Goal: Check status: Check status

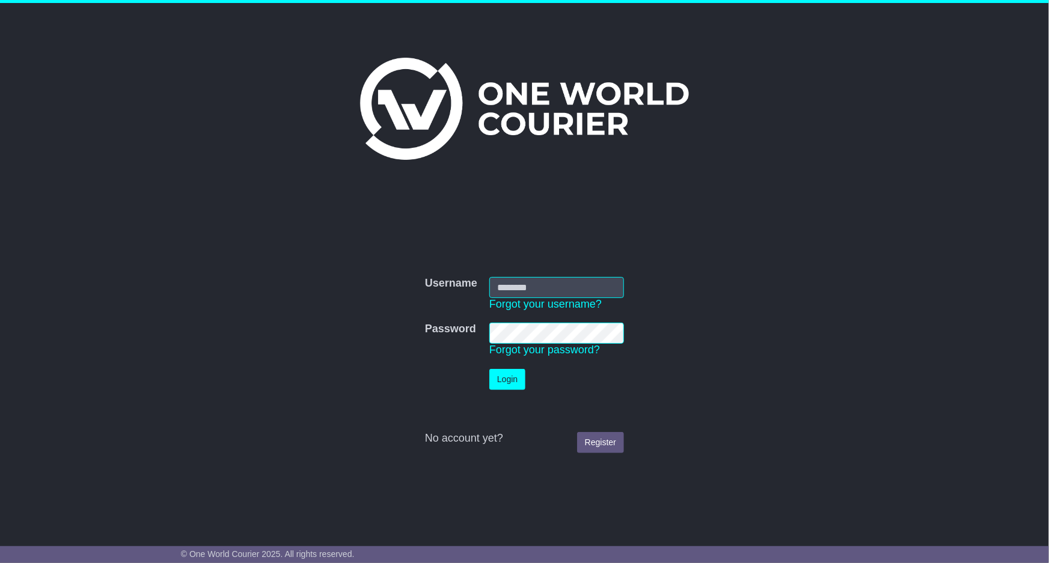
type input "**********"
click at [516, 379] on button "Login" at bounding box center [507, 379] width 36 height 21
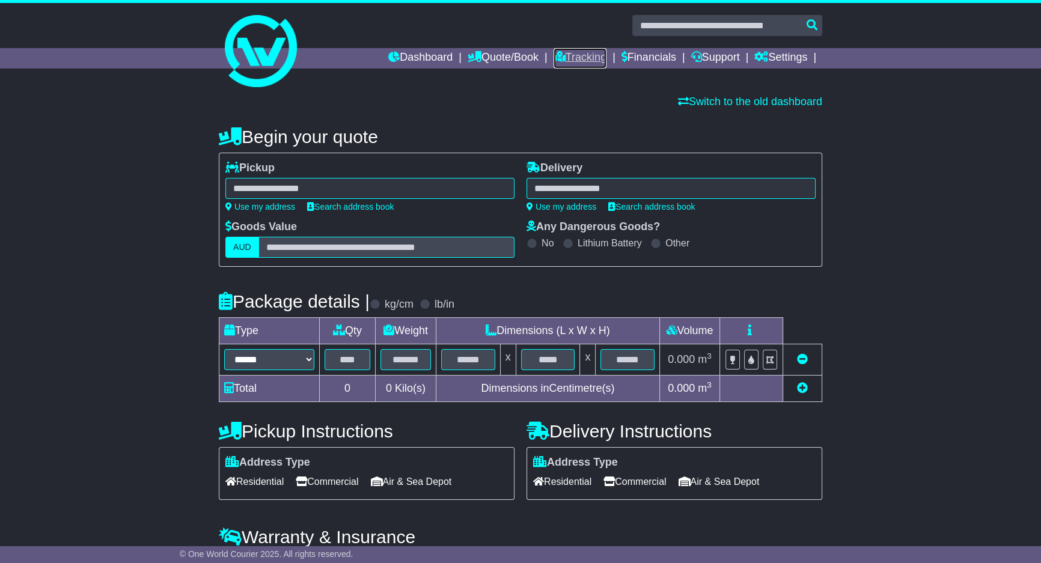
click at [554, 50] on link "Tracking" at bounding box center [580, 58] width 53 height 20
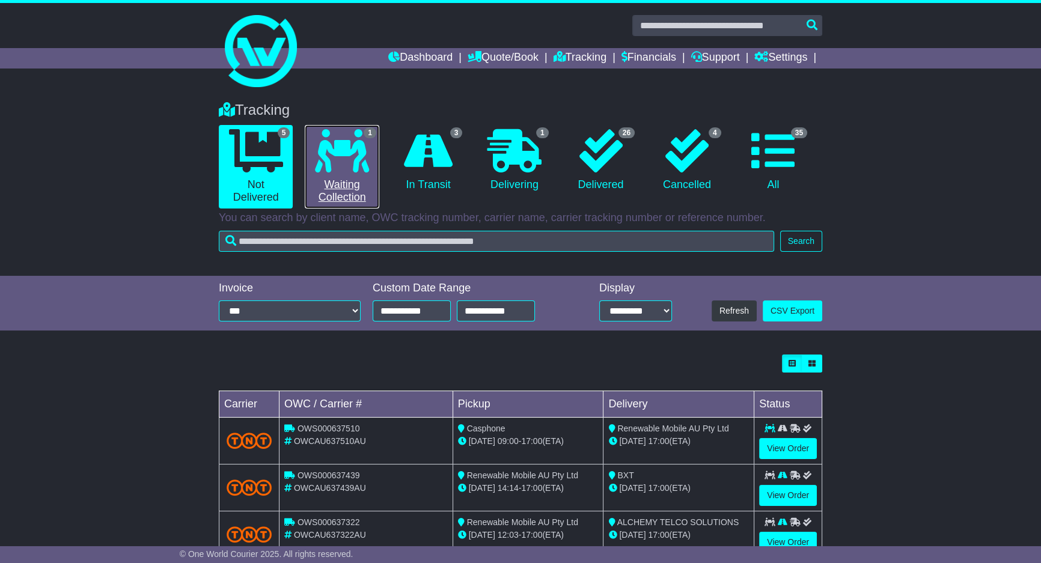
click at [316, 180] on link "1 Waiting Collection" at bounding box center [342, 167] width 74 height 84
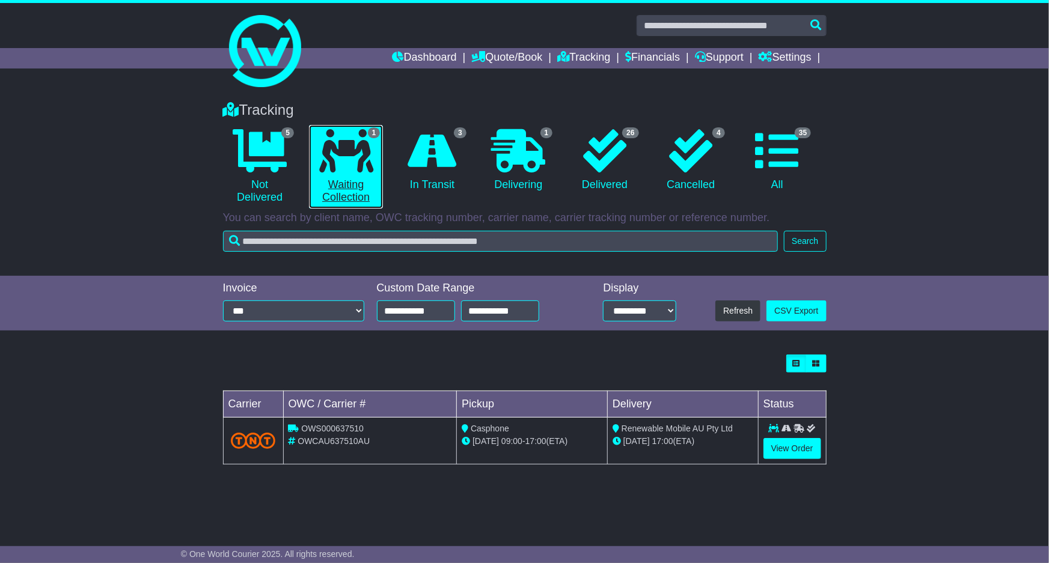
click at [321, 180] on link "1 Waiting Collection" at bounding box center [346, 167] width 74 height 84
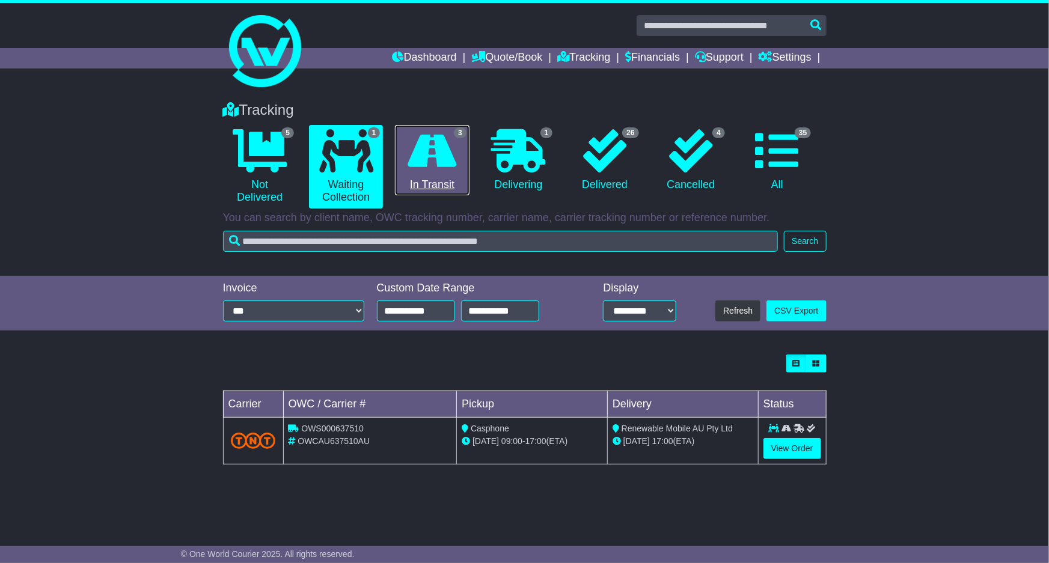
click at [438, 147] on icon at bounding box center [432, 150] width 49 height 43
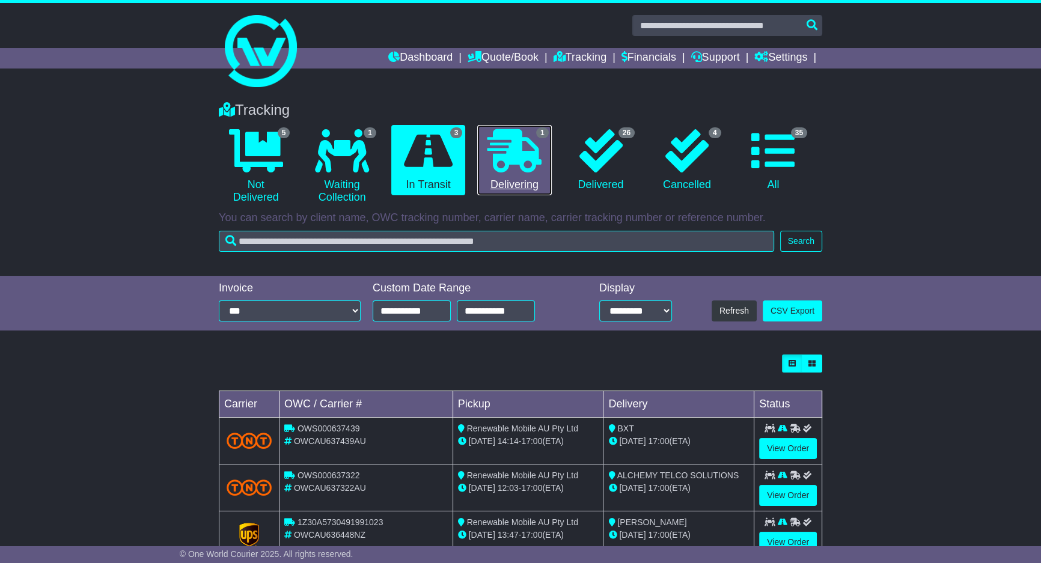
click at [504, 152] on icon at bounding box center [514, 150] width 54 height 43
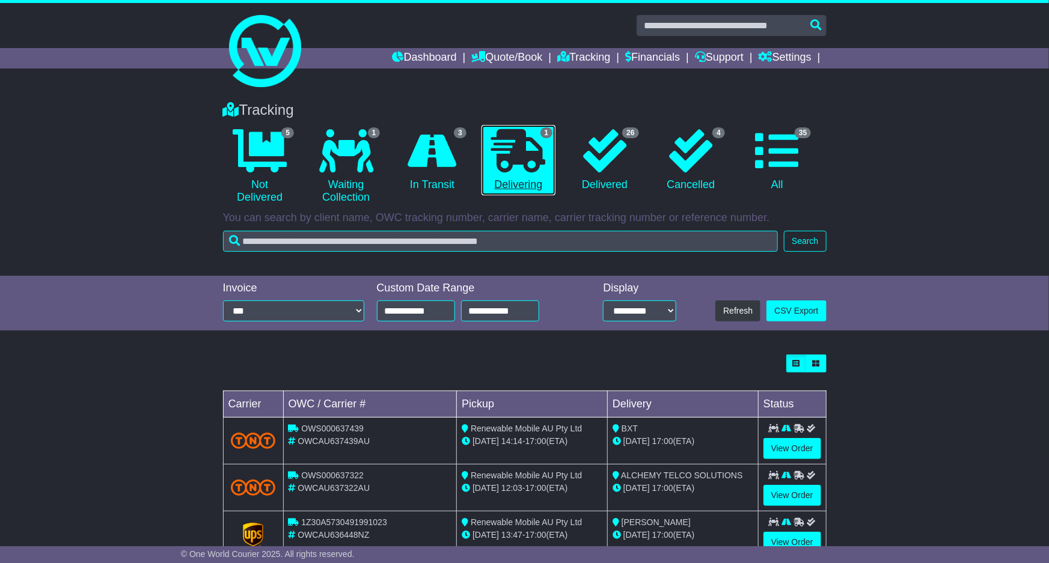
click at [504, 152] on icon at bounding box center [518, 150] width 54 height 43
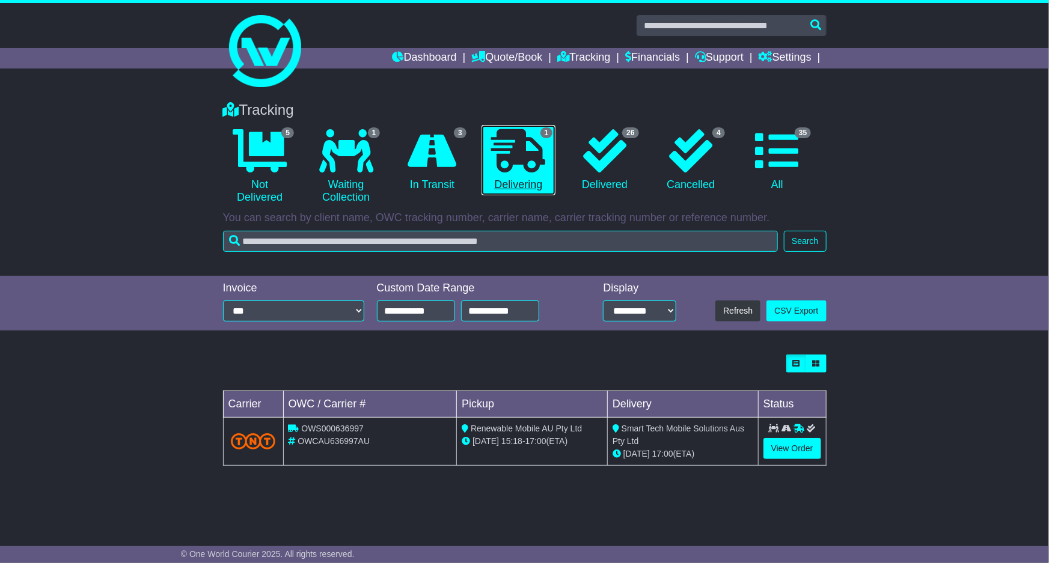
click at [504, 153] on icon at bounding box center [518, 150] width 54 height 43
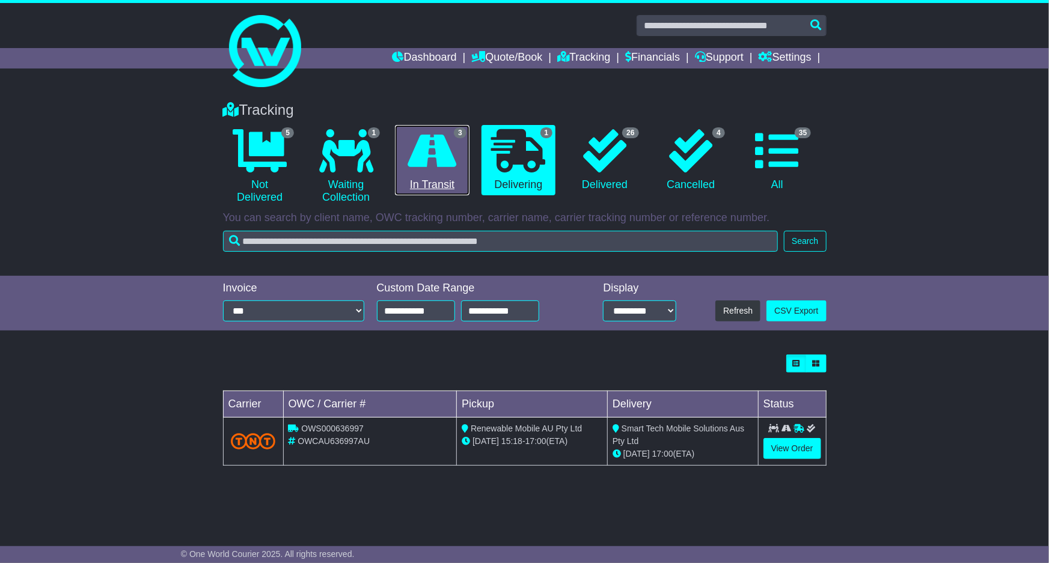
click at [445, 142] on icon at bounding box center [432, 150] width 49 height 43
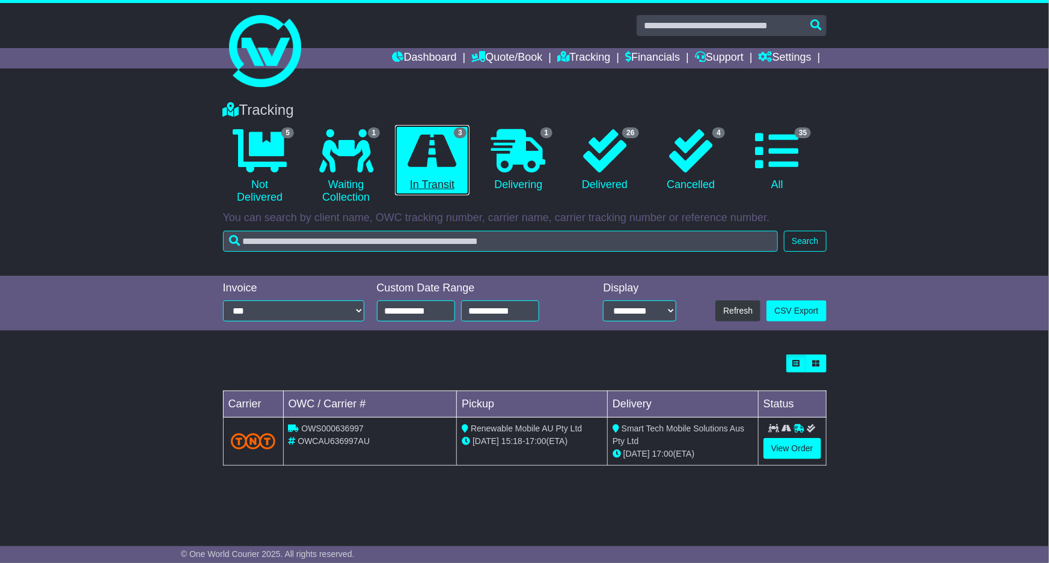
click at [445, 142] on icon at bounding box center [432, 150] width 49 height 43
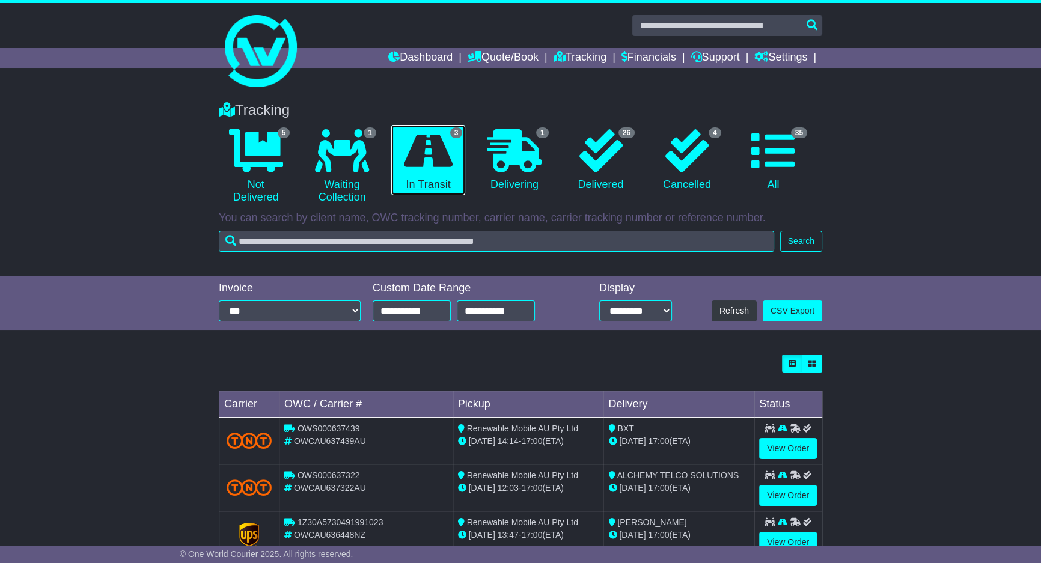
click at [448, 142] on icon at bounding box center [428, 150] width 49 height 43
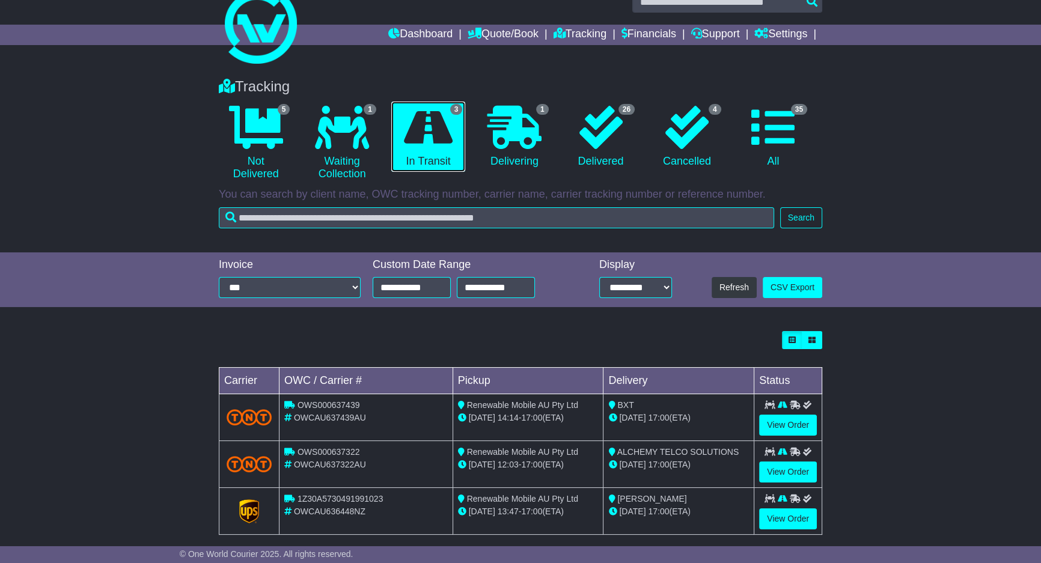
scroll to position [36, 0]
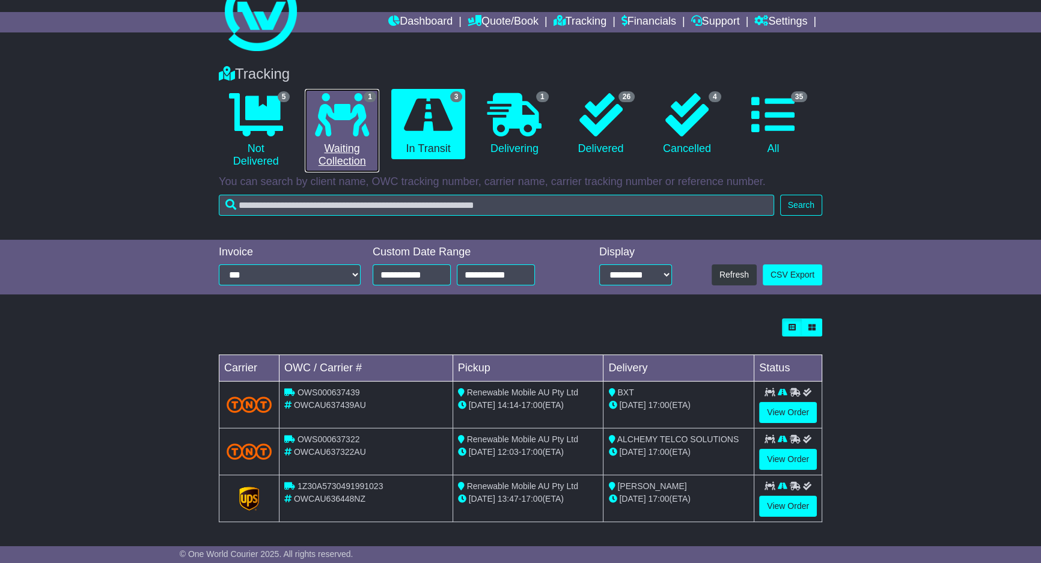
click at [367, 122] on icon at bounding box center [342, 114] width 54 height 43
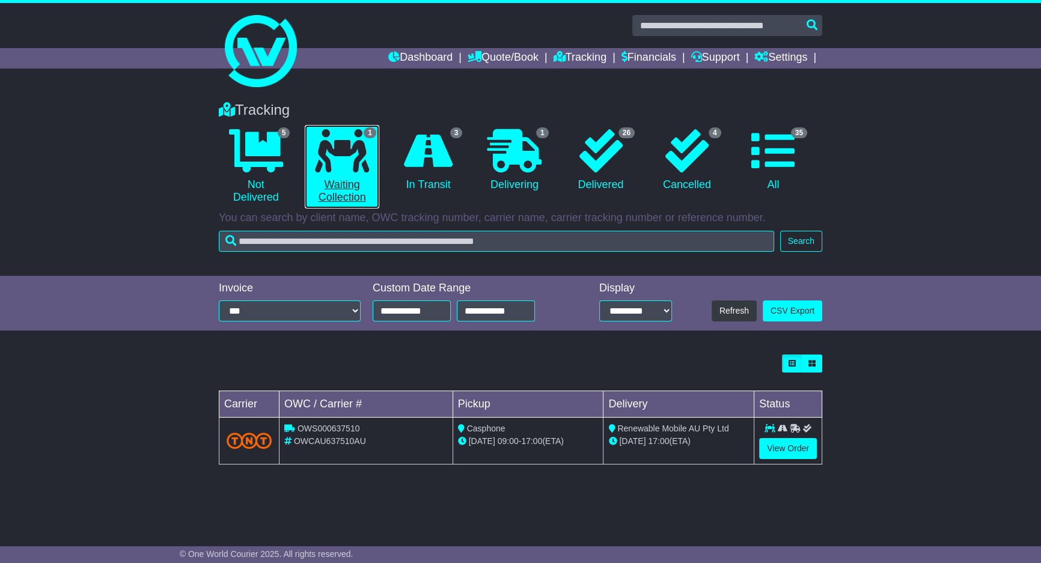
scroll to position [0, 0]
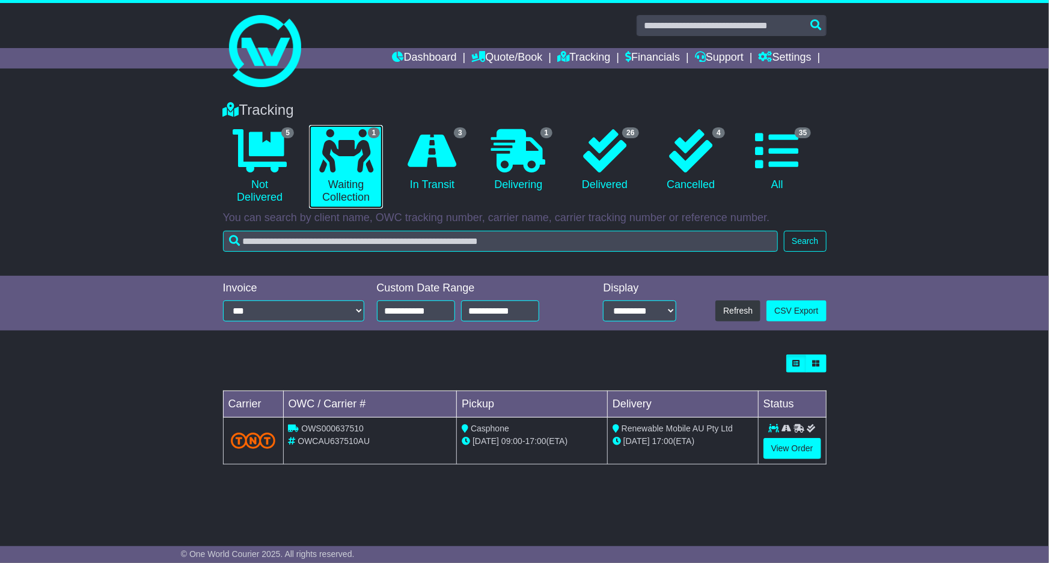
drag, startPoint x: 359, startPoint y: 117, endPoint x: 344, endPoint y: 119, distance: 15.2
click at [360, 117] on div "Tracking 5 Not Delivered 1 Waiting Collection 3 In Transit" at bounding box center [524, 152] width 615 height 113
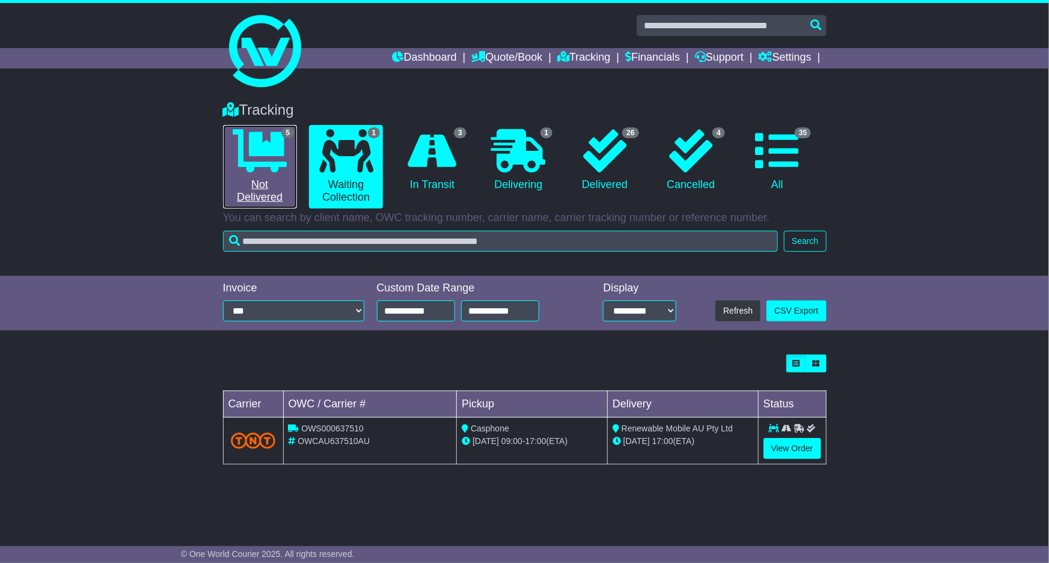
click at [224, 147] on link "5 Not Delivered" at bounding box center [260, 167] width 74 height 84
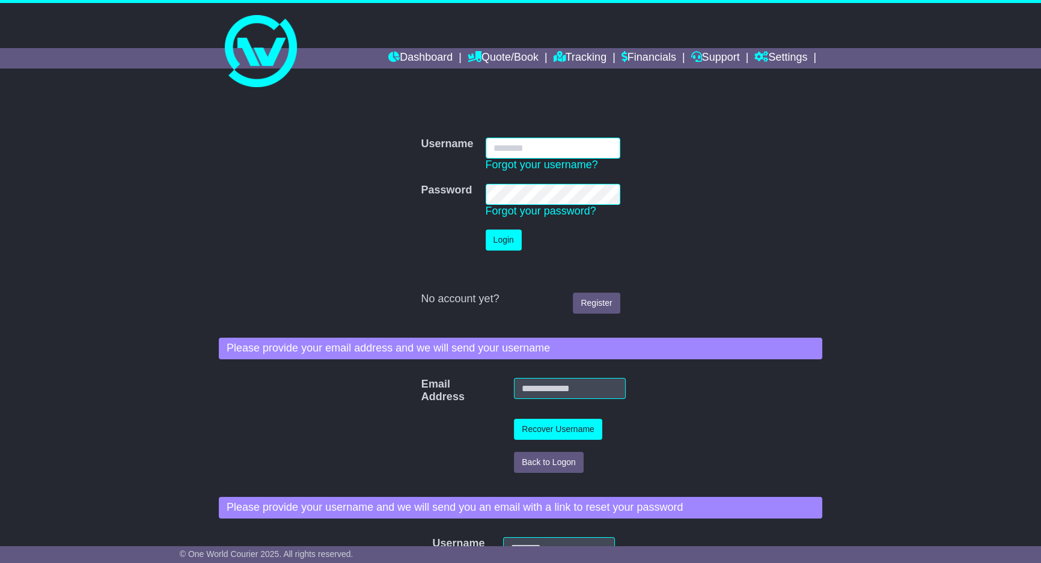
type input "**********"
click at [491, 234] on button "Login" at bounding box center [504, 240] width 36 height 21
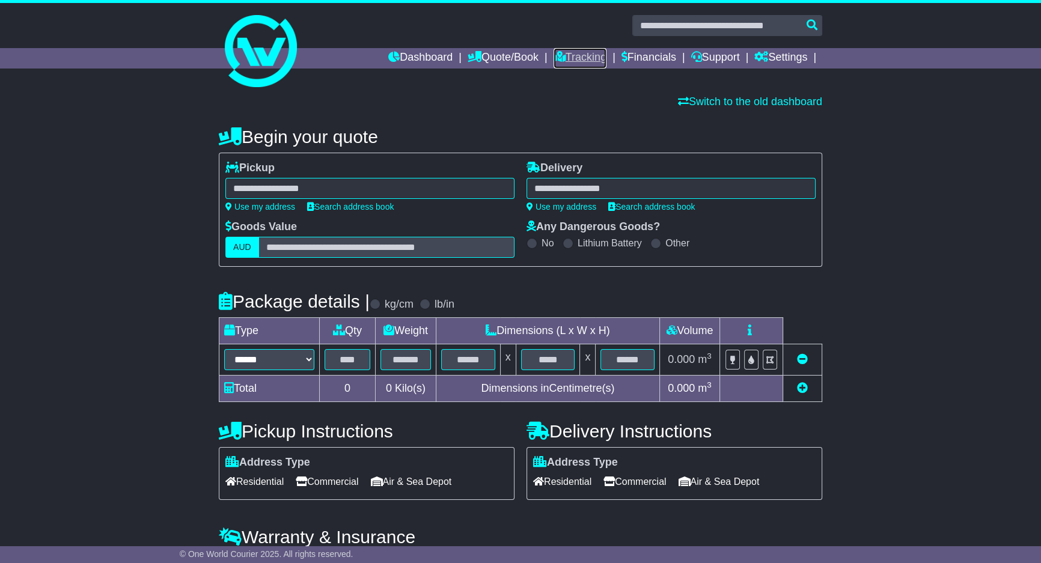
click at [561, 56] on link "Tracking" at bounding box center [580, 58] width 53 height 20
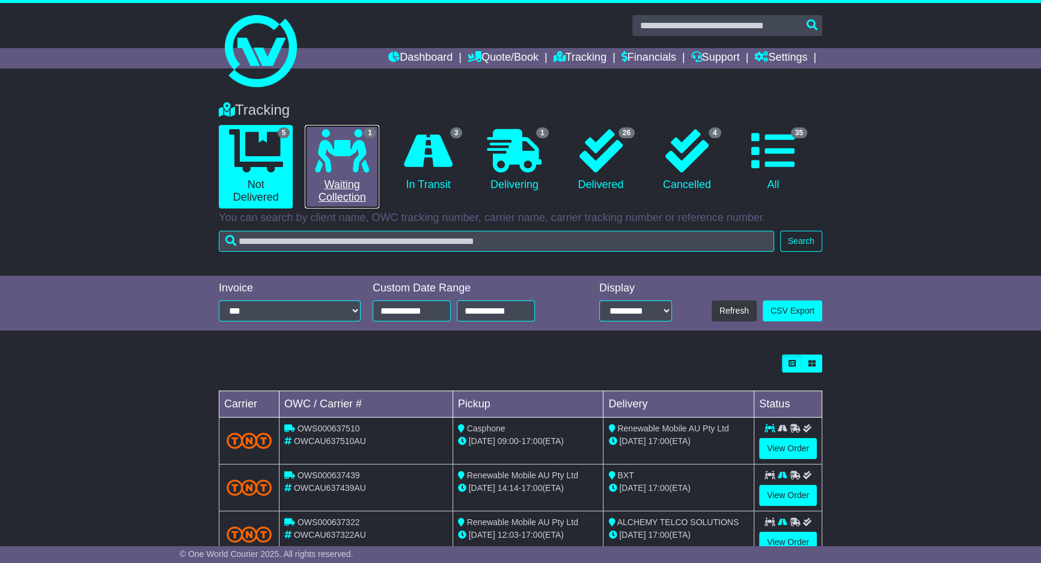
click at [356, 170] on icon at bounding box center [342, 150] width 54 height 43
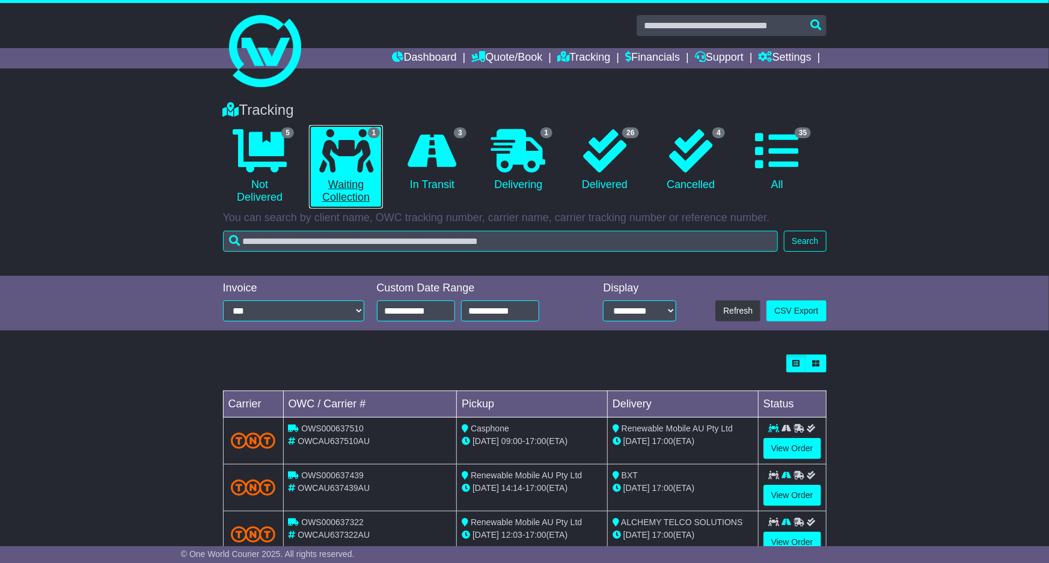
click at [356, 170] on icon at bounding box center [346, 150] width 54 height 43
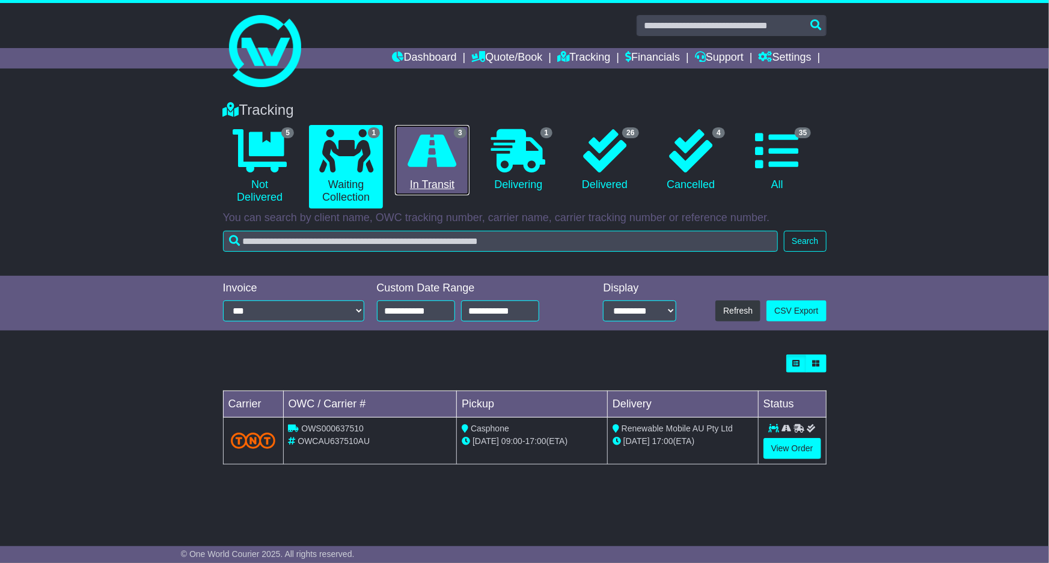
click at [445, 177] on link "3 In Transit" at bounding box center [432, 160] width 74 height 71
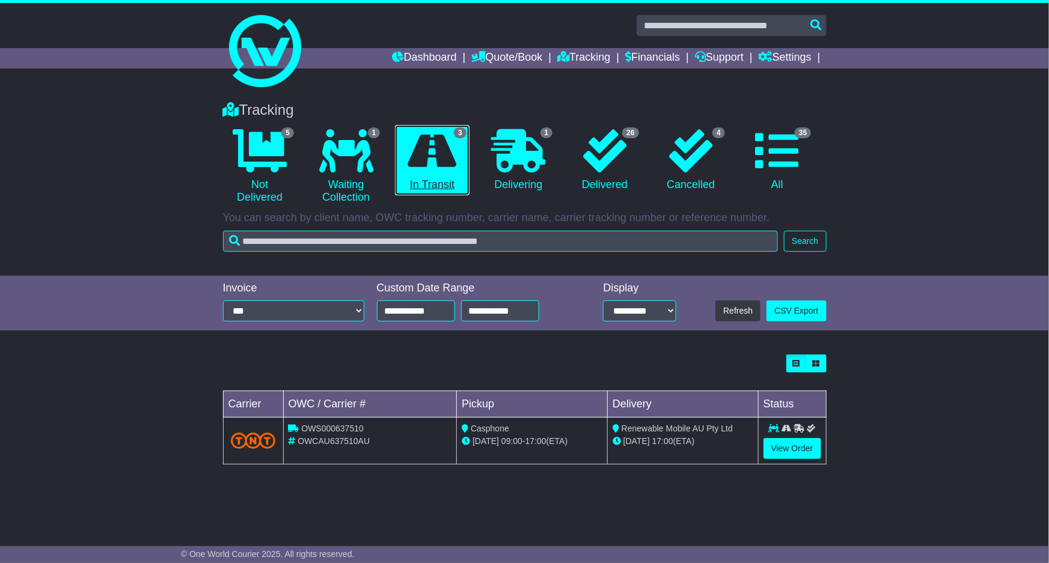
click at [445, 177] on link "3 In Transit" at bounding box center [432, 160] width 74 height 71
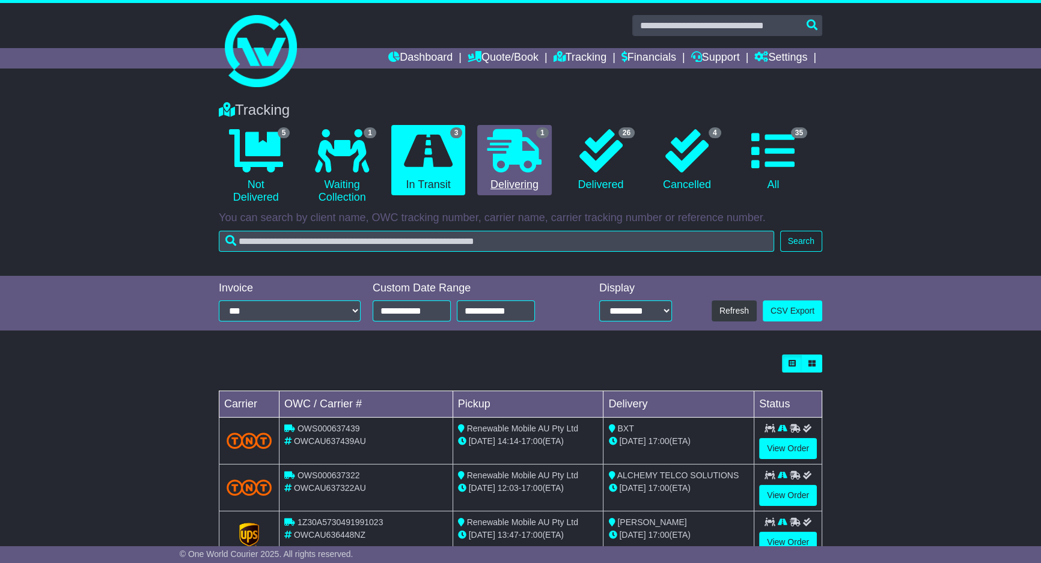
drag, startPoint x: 475, startPoint y: 158, endPoint x: 483, endPoint y: 156, distance: 8.6
click at [475, 160] on li "1 Delivering" at bounding box center [514, 167] width 86 height 84
click at [504, 153] on icon at bounding box center [514, 150] width 54 height 43
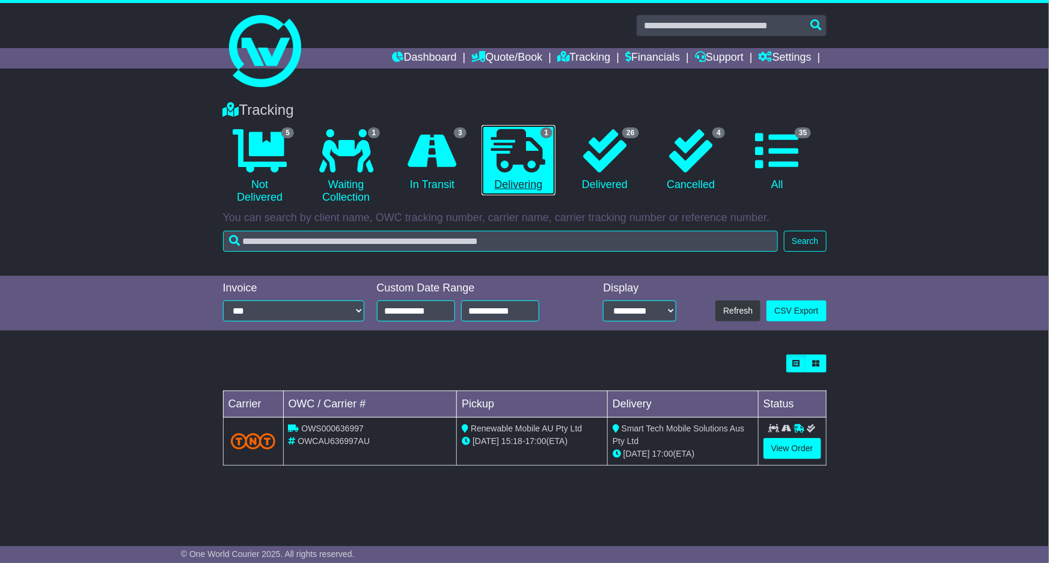
click at [504, 152] on icon at bounding box center [518, 150] width 54 height 43
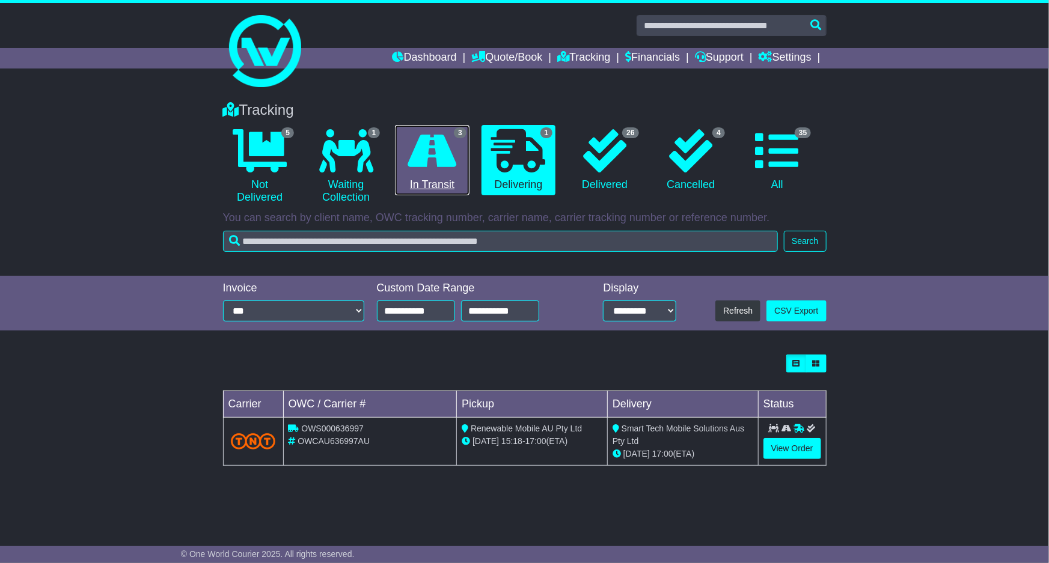
click at [442, 157] on icon at bounding box center [432, 150] width 49 height 43
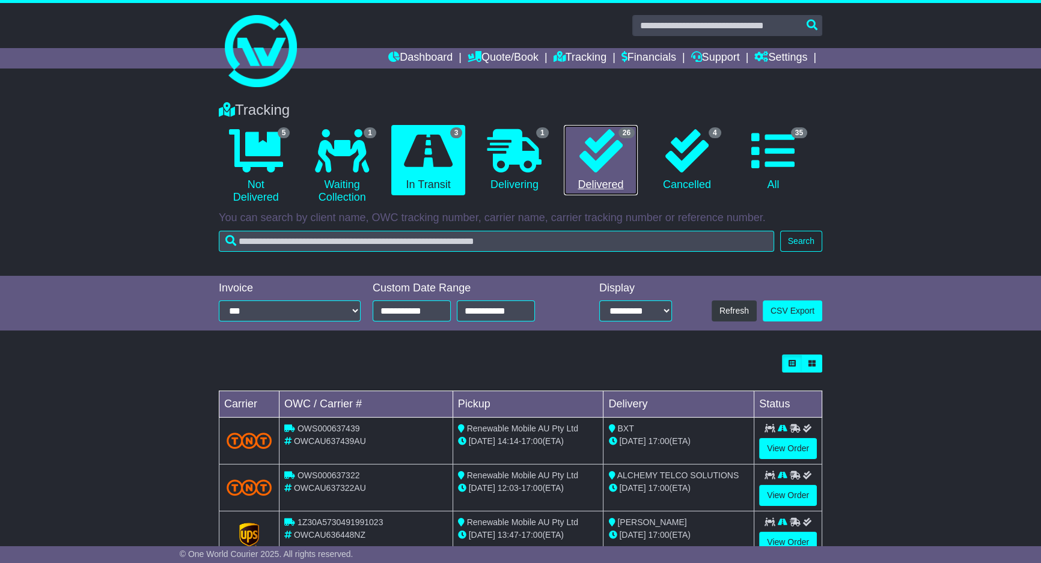
click at [618, 157] on icon at bounding box center [600, 150] width 43 height 43
drag, startPoint x: 618, startPoint y: 157, endPoint x: 650, endPoint y: 157, distance: 31.9
click at [620, 157] on icon at bounding box center [600, 150] width 43 height 43
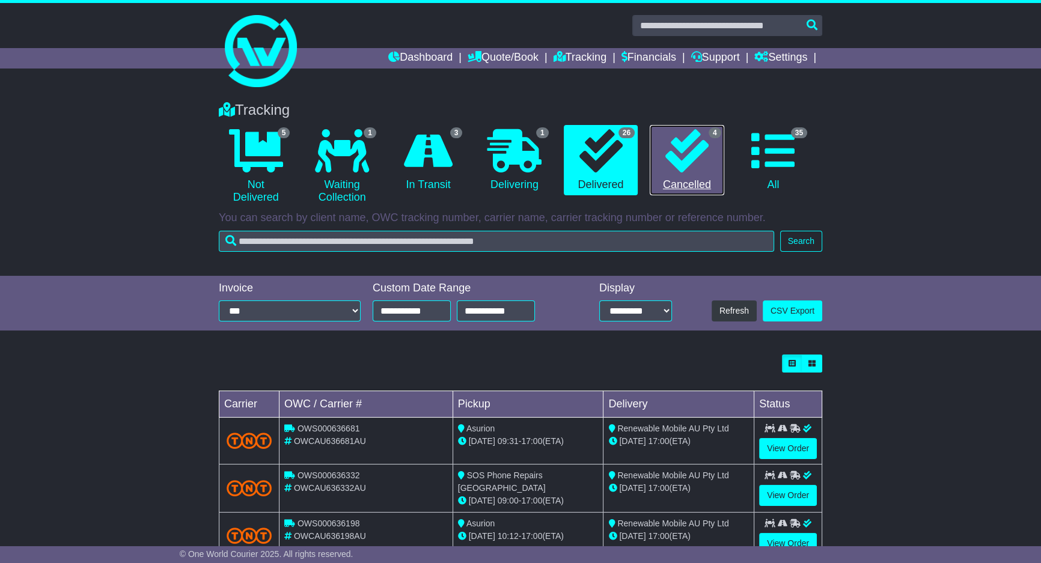
click at [694, 157] on icon at bounding box center [686, 150] width 43 height 43
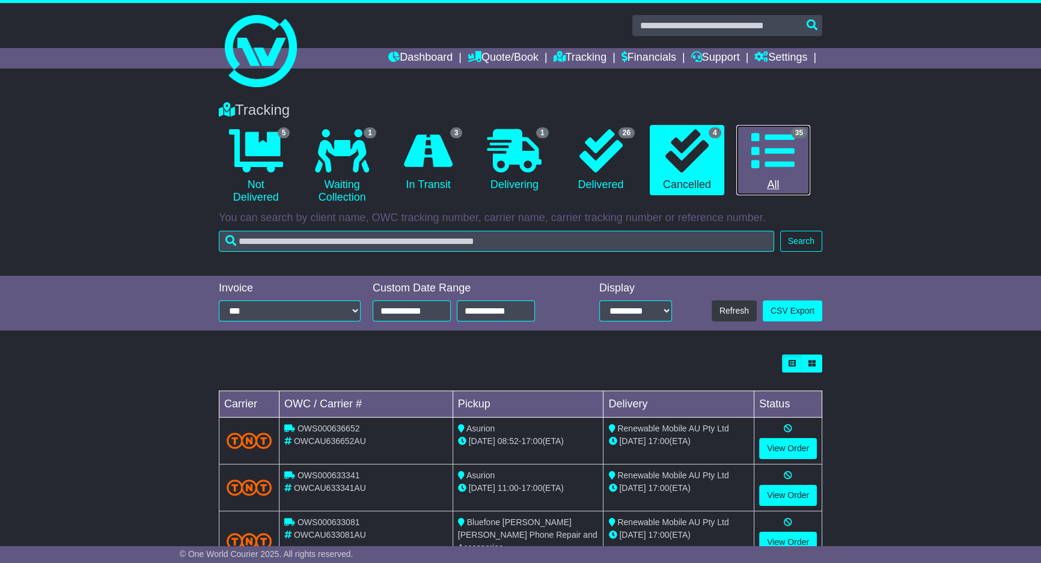
click at [761, 156] on icon at bounding box center [772, 150] width 43 height 43
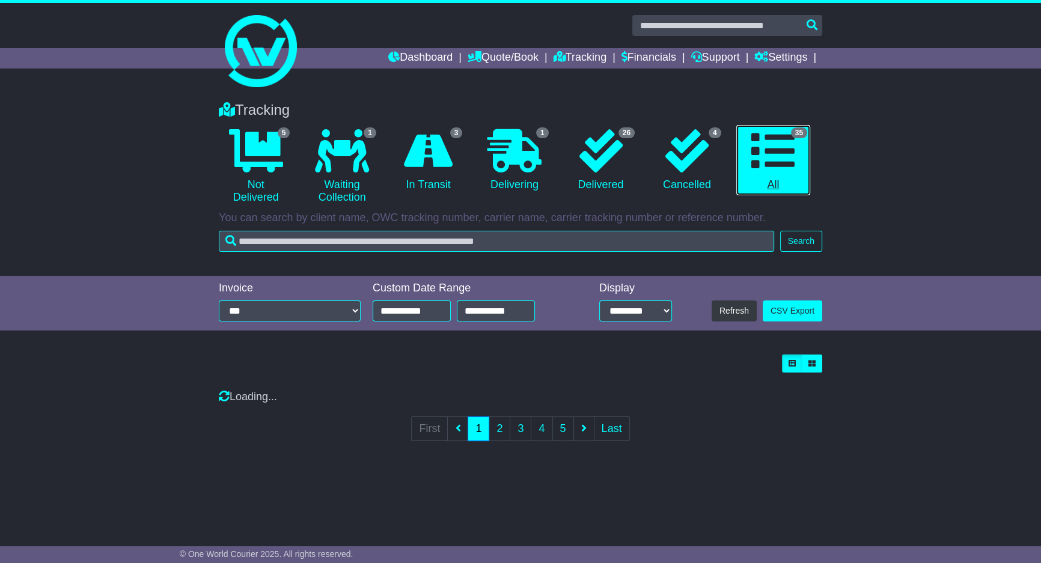
drag, startPoint x: 761, startPoint y: 156, endPoint x: 686, endPoint y: 156, distance: 74.5
click at [754, 156] on link "35 All" at bounding box center [773, 160] width 74 height 71
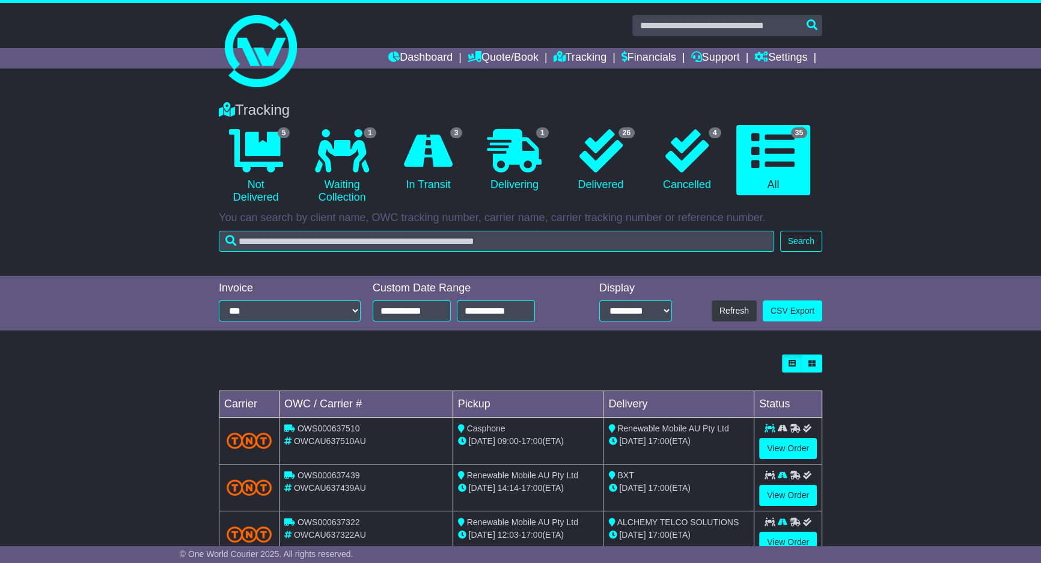
click at [557, 162] on li "1 Delivering" at bounding box center [514, 167] width 86 height 84
click at [535, 163] on icon at bounding box center [514, 150] width 54 height 43
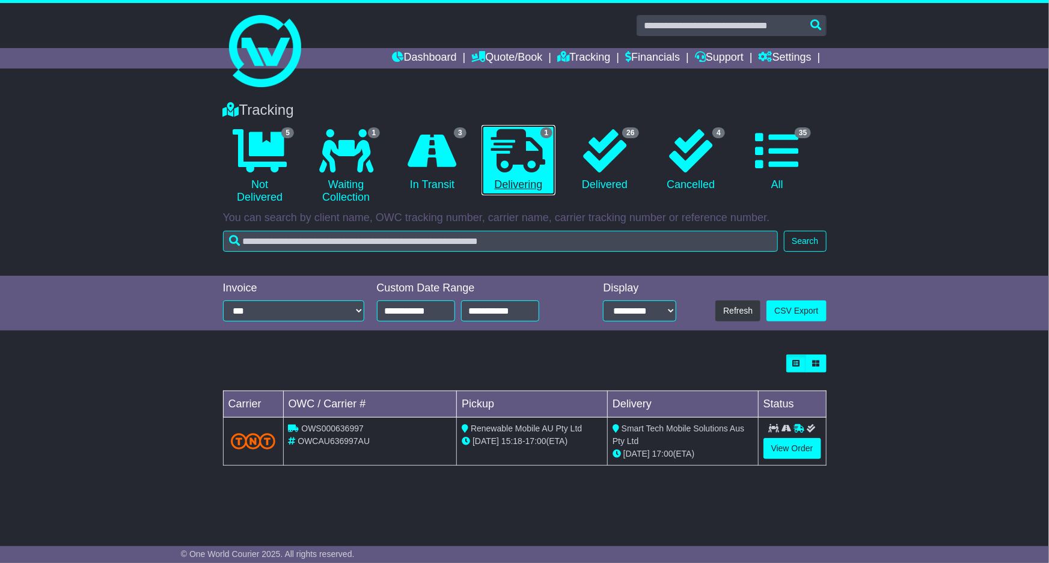
click at [534, 168] on icon at bounding box center [518, 150] width 54 height 43
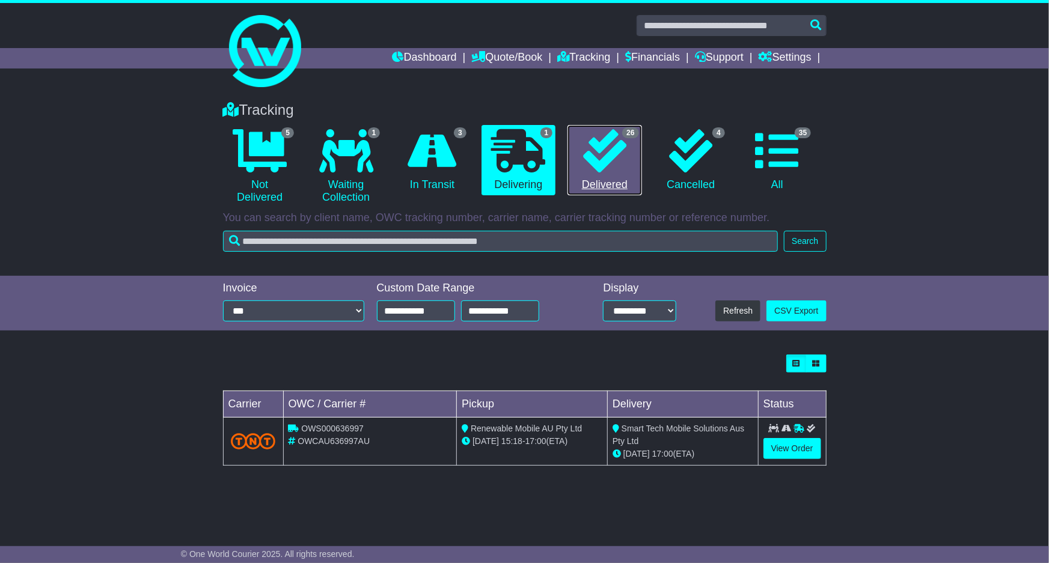
click at [584, 174] on link "26 Delivered" at bounding box center [604, 160] width 74 height 71
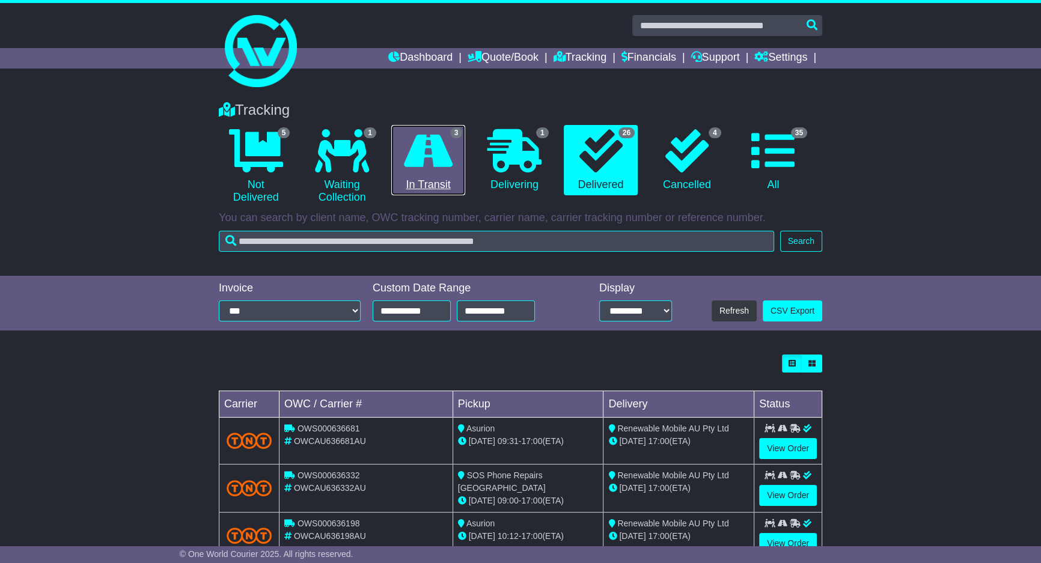
click at [420, 156] on icon at bounding box center [428, 150] width 49 height 43
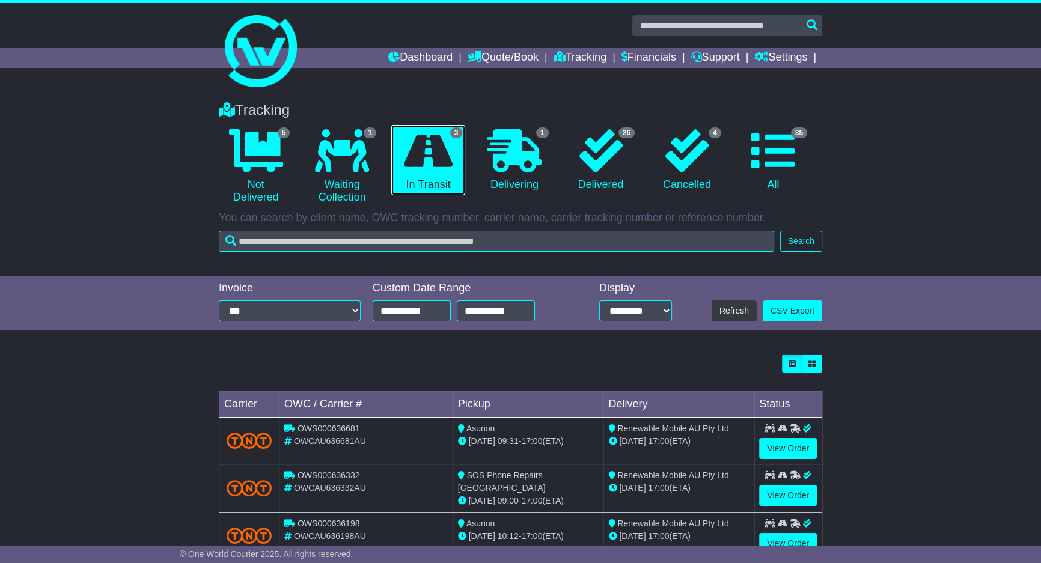
click at [418, 156] on icon at bounding box center [428, 150] width 49 height 43
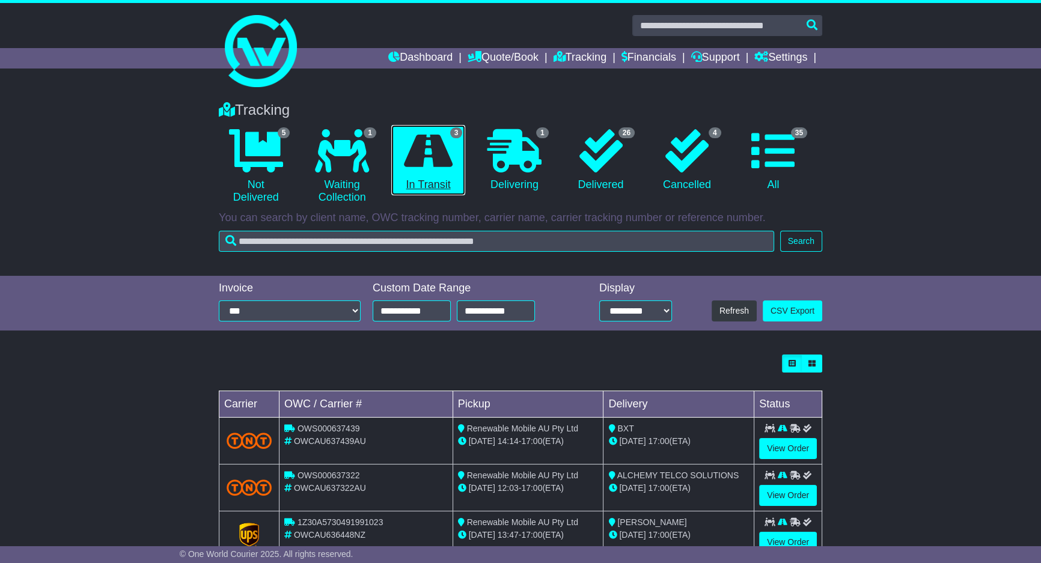
click at [421, 156] on icon at bounding box center [428, 150] width 49 height 43
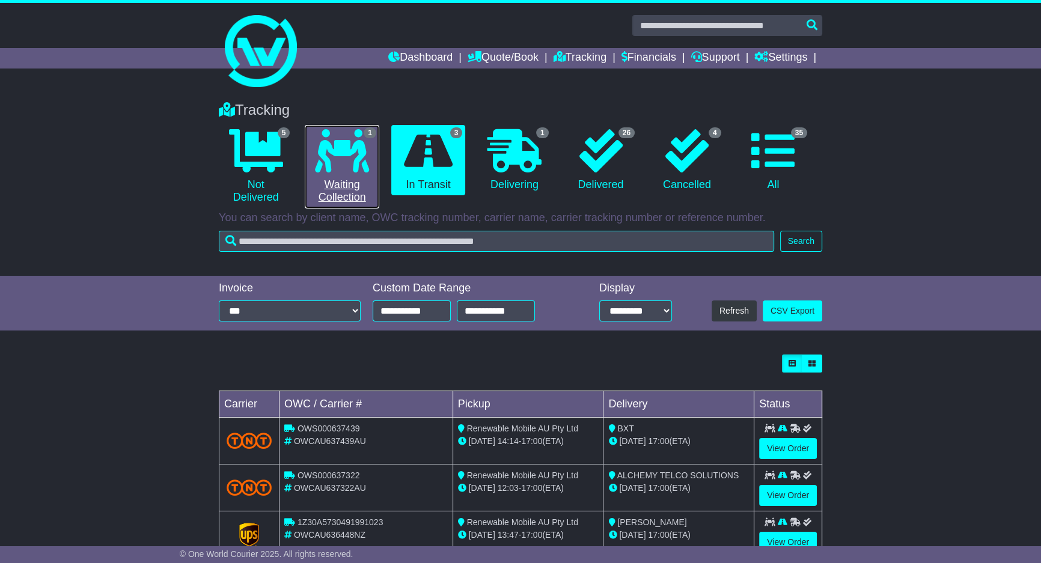
click at [350, 186] on link "1 Waiting Collection" at bounding box center [342, 167] width 74 height 84
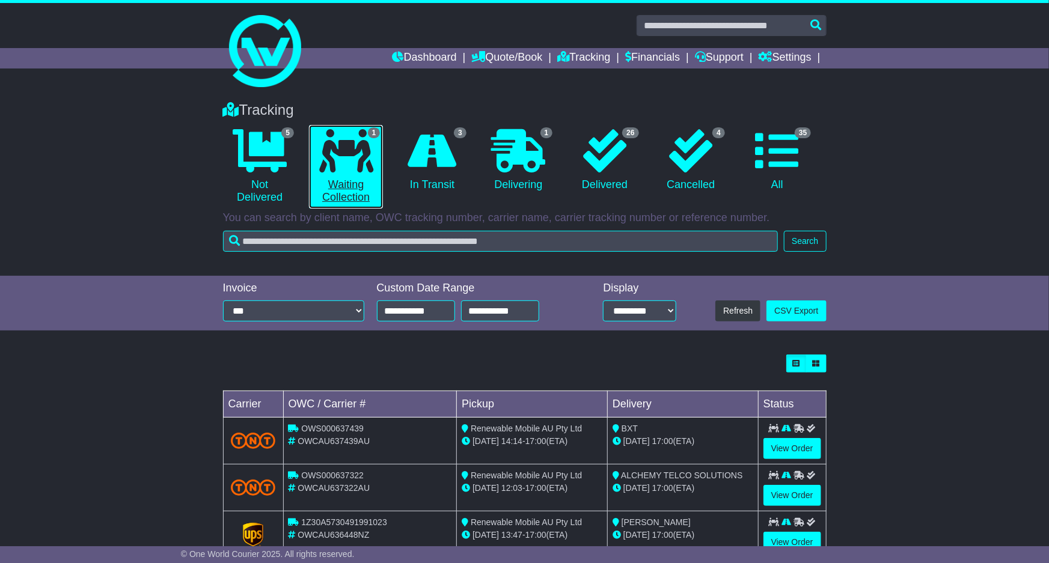
click at [350, 186] on link "1 Waiting Collection" at bounding box center [346, 167] width 74 height 84
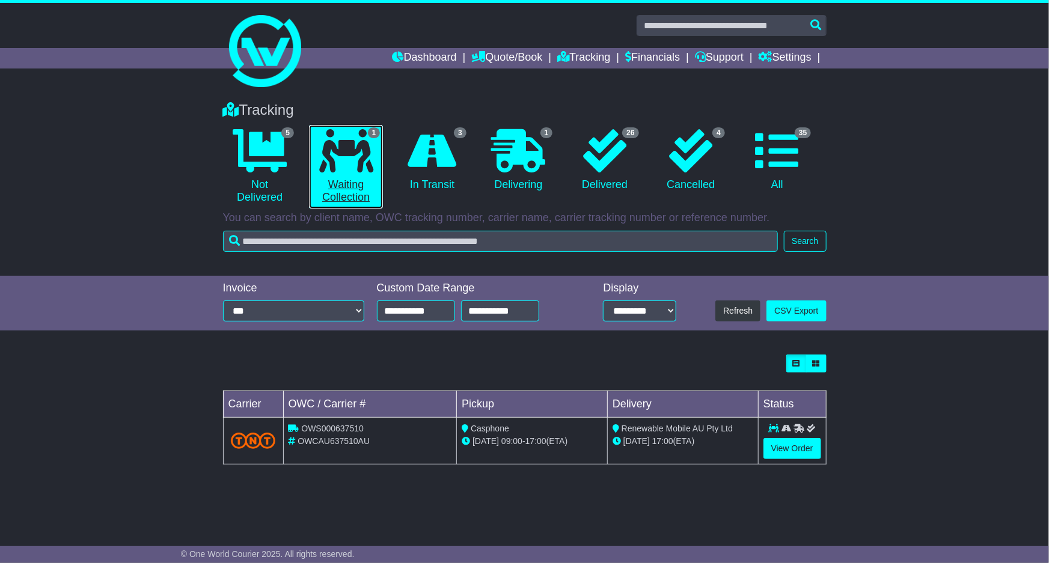
drag, startPoint x: 350, startPoint y: 185, endPoint x: 365, endPoint y: 196, distance: 18.0
click at [354, 191] on link "1 Waiting Collection" at bounding box center [346, 167] width 74 height 84
click at [805, 237] on button "Search" at bounding box center [805, 241] width 42 height 21
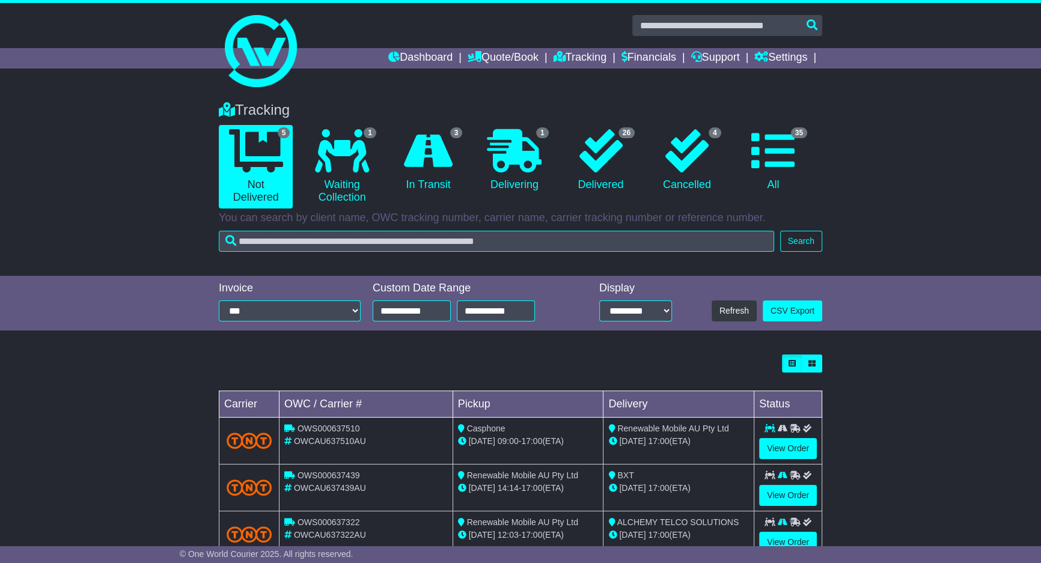
click at [300, 173] on li "1 Waiting Collection" at bounding box center [342, 167] width 86 height 84
click at [300, 172] on li "1 Waiting Collection" at bounding box center [342, 167] width 86 height 84
click at [432, 171] on icon at bounding box center [428, 150] width 49 height 43
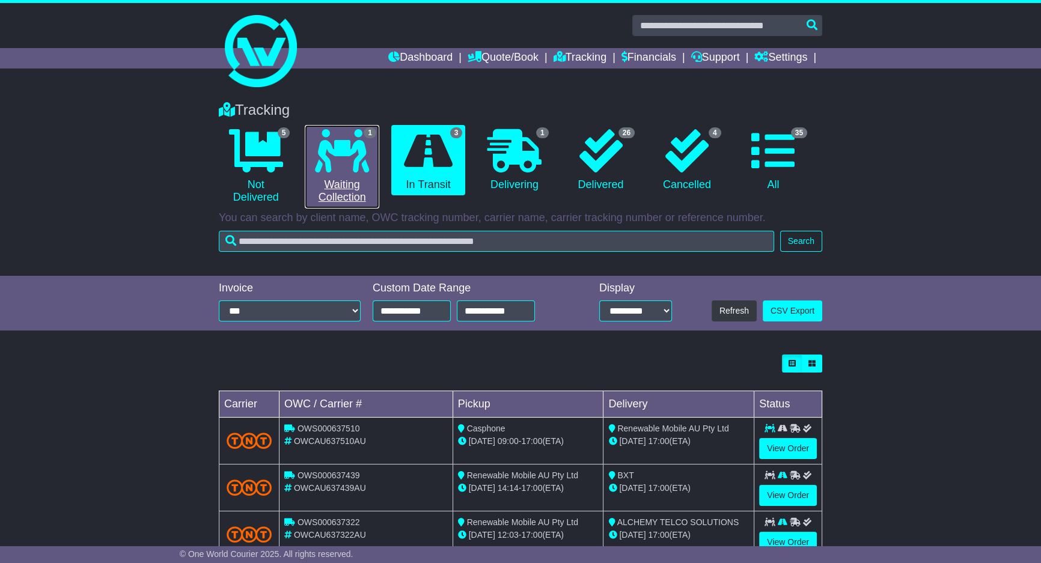
click at [350, 161] on icon at bounding box center [342, 150] width 54 height 43
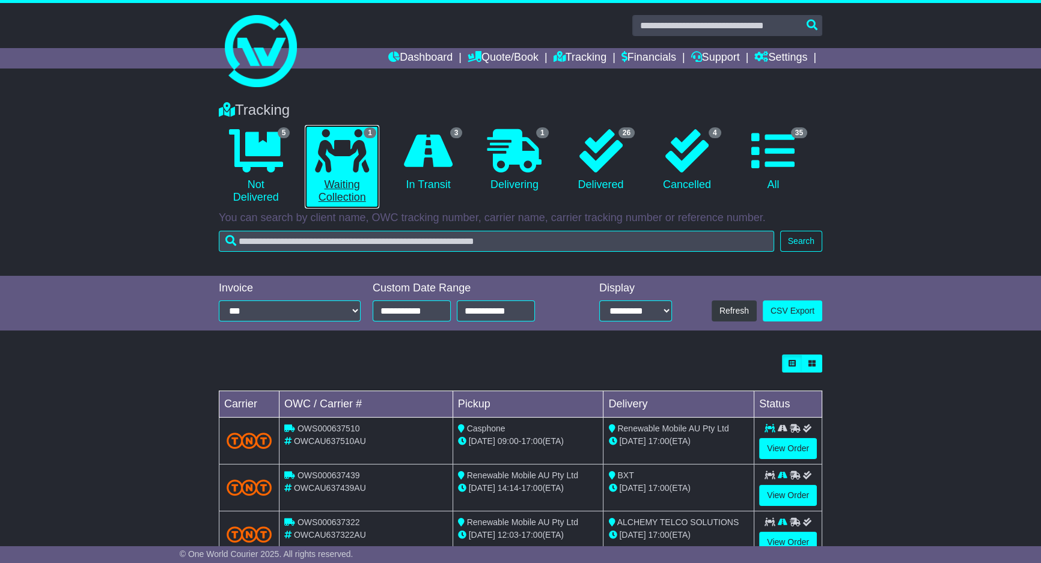
click at [350, 161] on icon at bounding box center [342, 150] width 54 height 43
click at [350, 159] on icon at bounding box center [342, 150] width 54 height 43
click at [352, 159] on icon at bounding box center [342, 150] width 54 height 43
click at [343, 167] on icon at bounding box center [342, 150] width 54 height 43
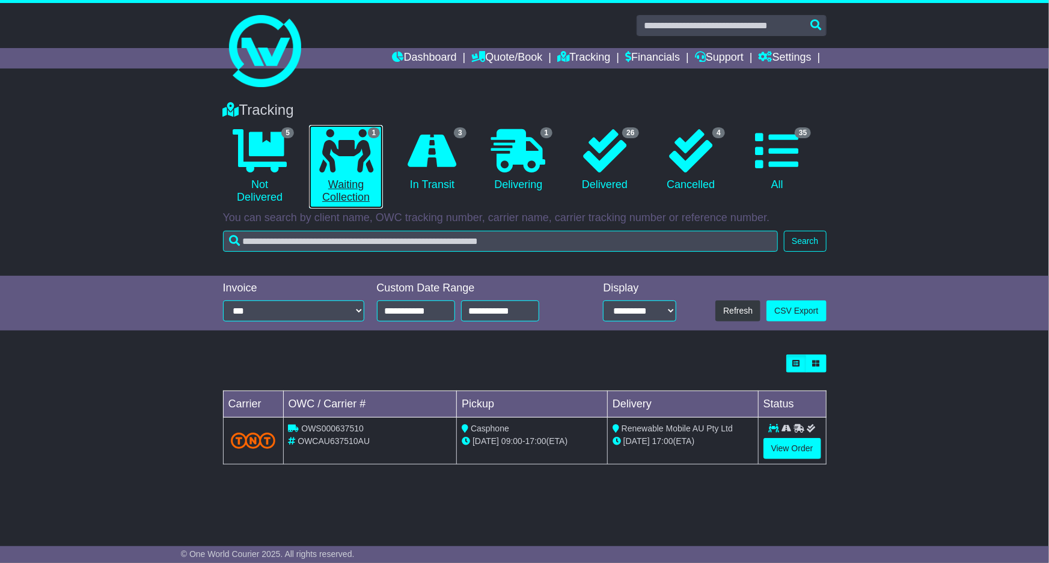
click at [344, 163] on icon at bounding box center [346, 150] width 54 height 43
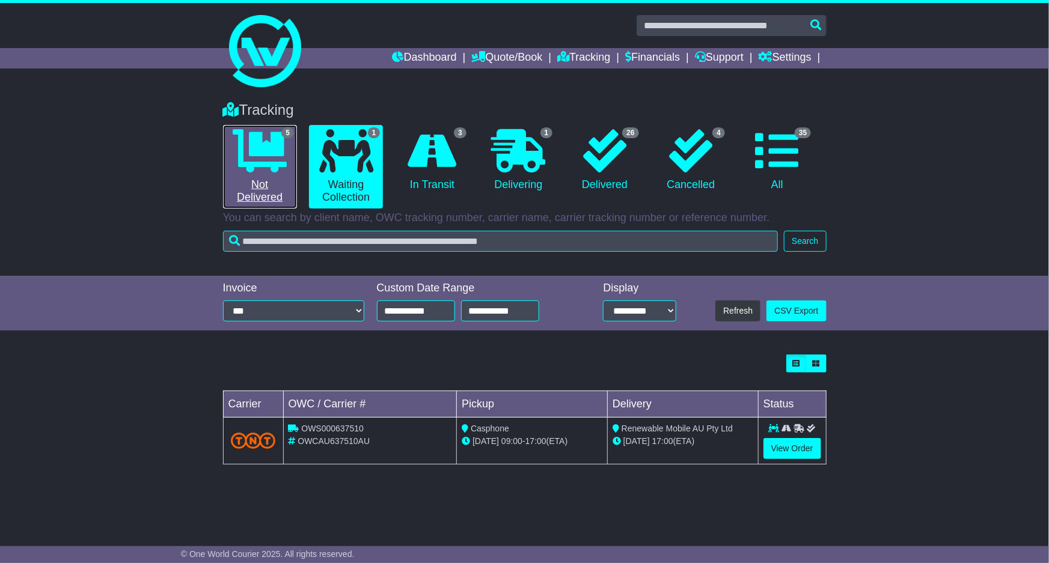
click at [267, 162] on icon at bounding box center [260, 150] width 54 height 43
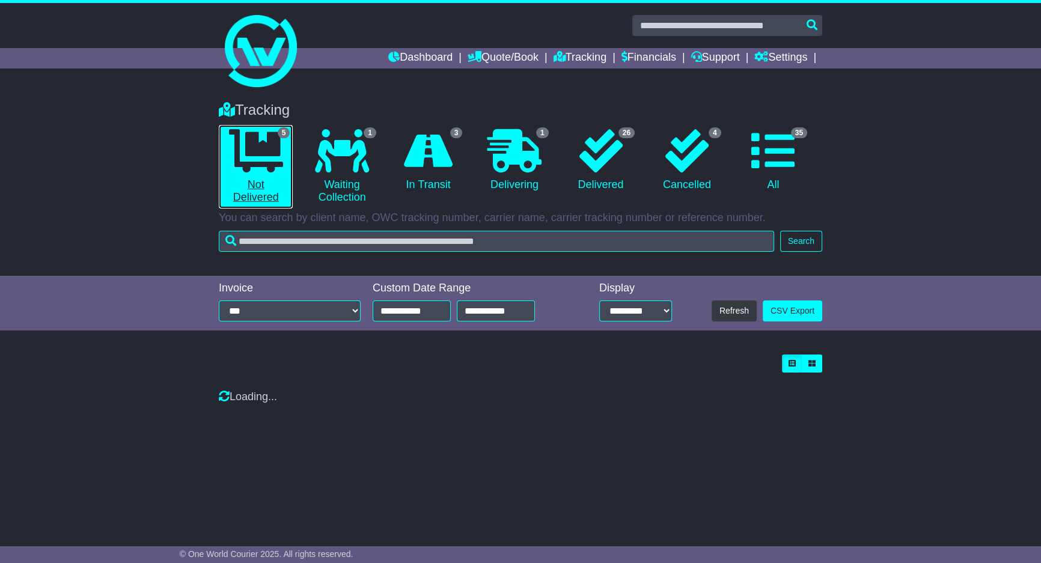
click at [269, 160] on icon at bounding box center [256, 150] width 54 height 43
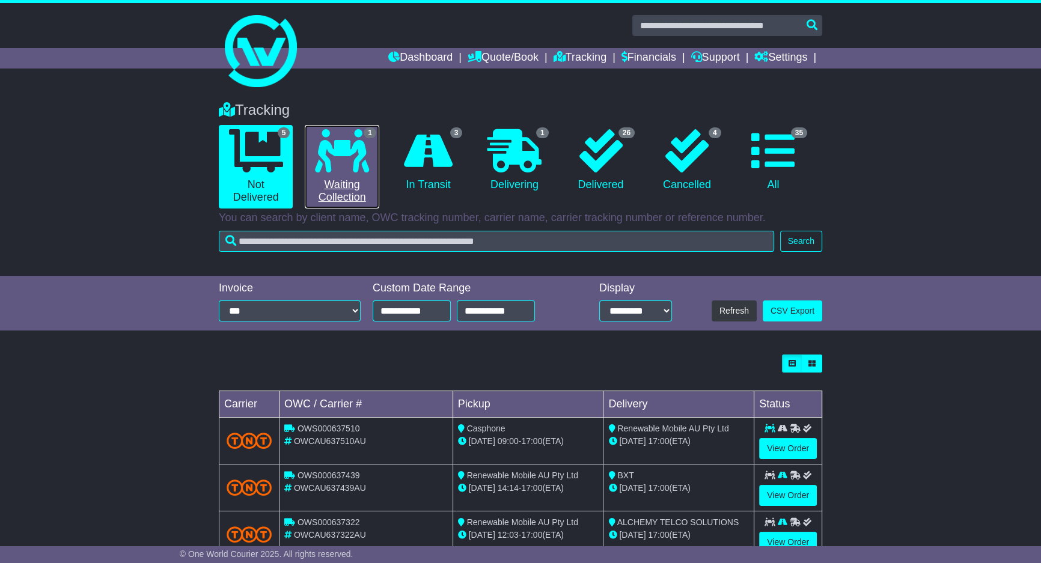
click at [376, 160] on link "1 Waiting Collection" at bounding box center [342, 167] width 74 height 84
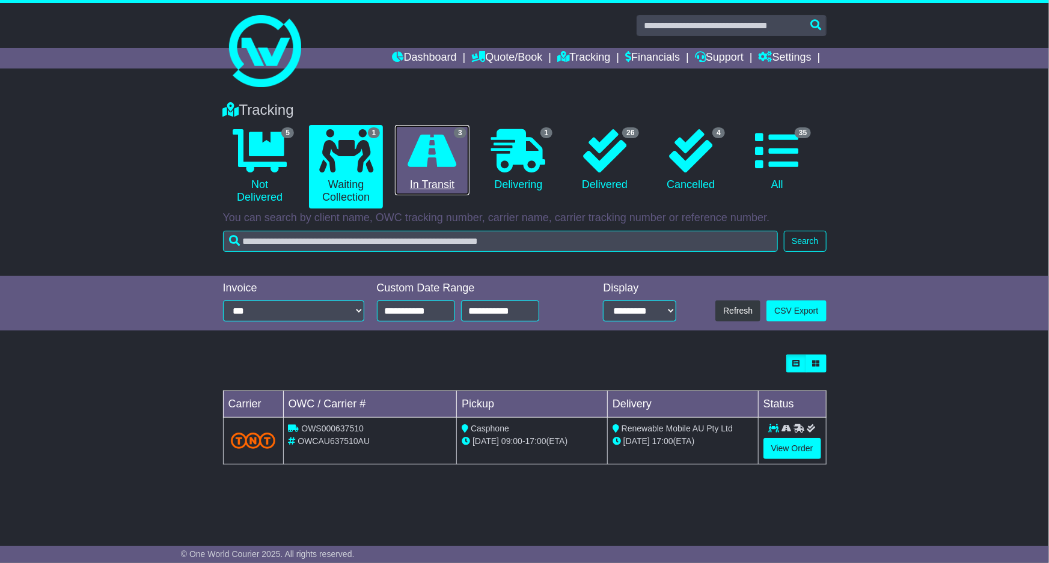
click at [452, 141] on icon at bounding box center [432, 150] width 49 height 43
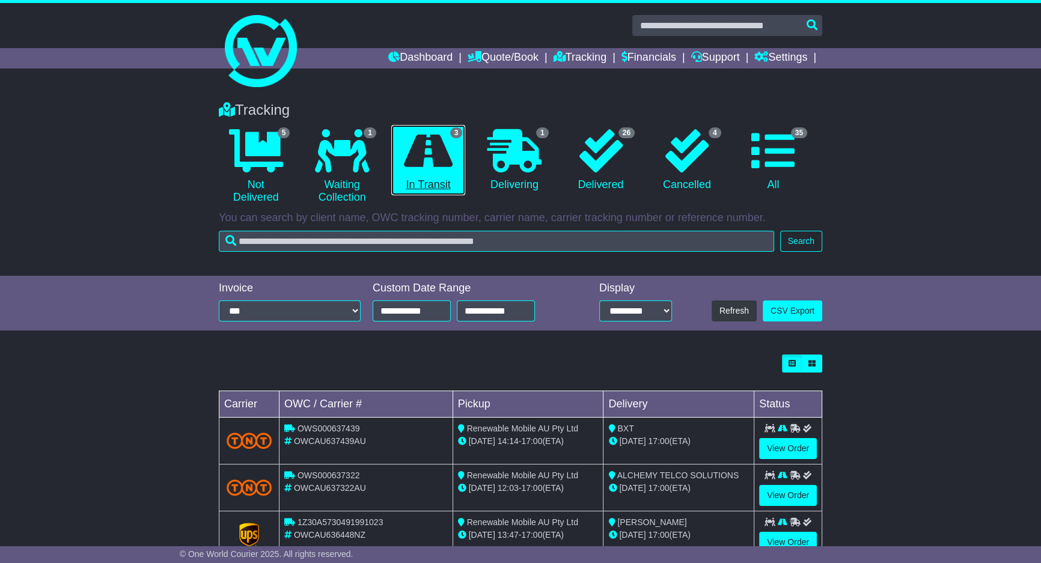
click at [435, 171] on icon at bounding box center [428, 150] width 49 height 43
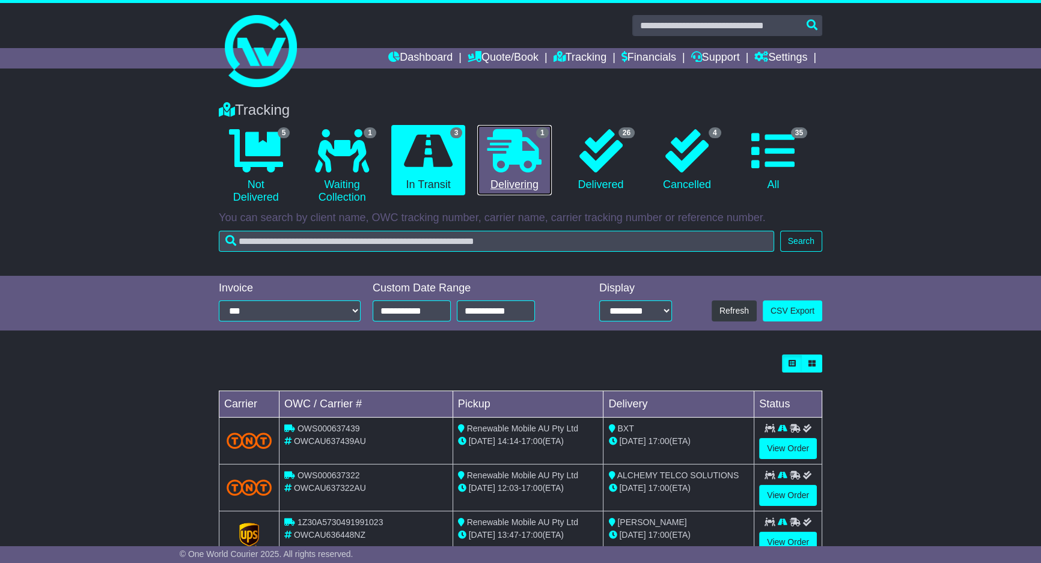
click at [490, 175] on link "1 Delivering" at bounding box center [514, 160] width 74 height 71
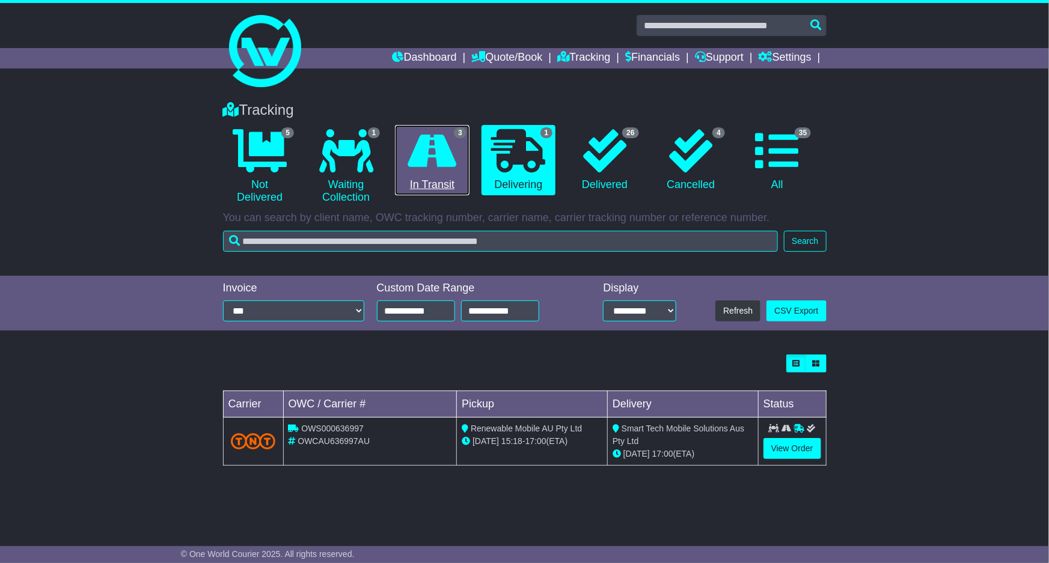
click at [441, 167] on icon at bounding box center [432, 150] width 49 height 43
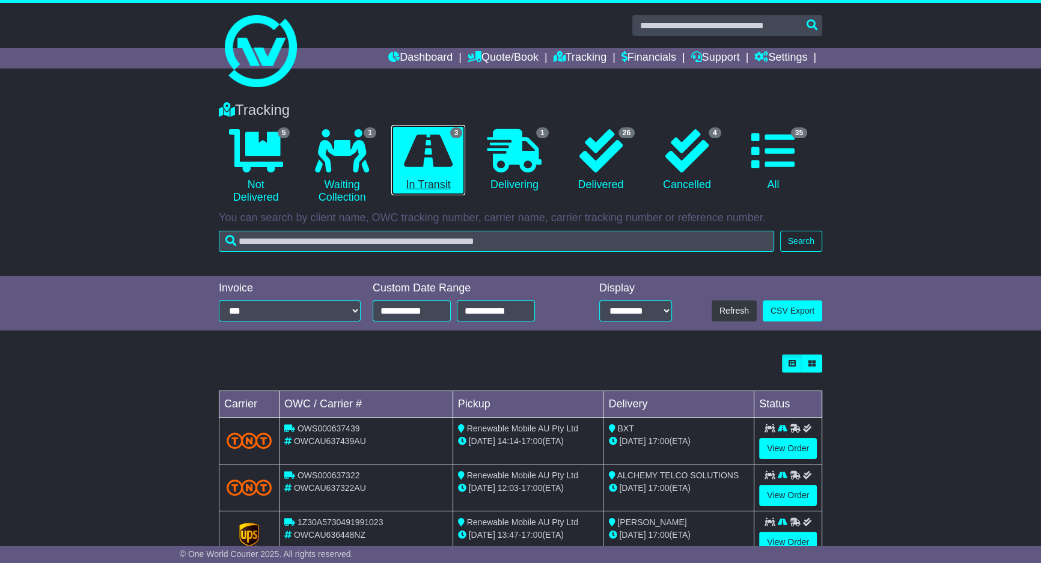
click at [441, 167] on icon at bounding box center [428, 150] width 49 height 43
